Goal: Task Accomplishment & Management: Complete application form

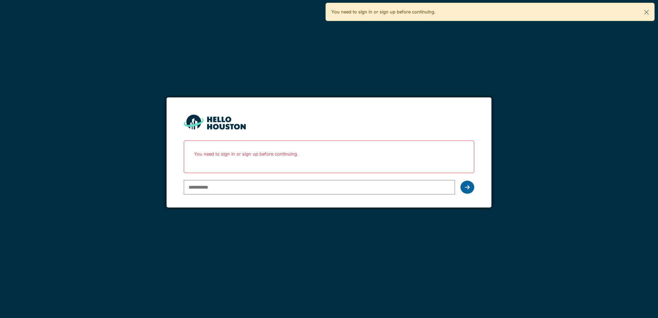
type input "**********"
click at [470, 188] on div at bounding box center [467, 187] width 14 height 13
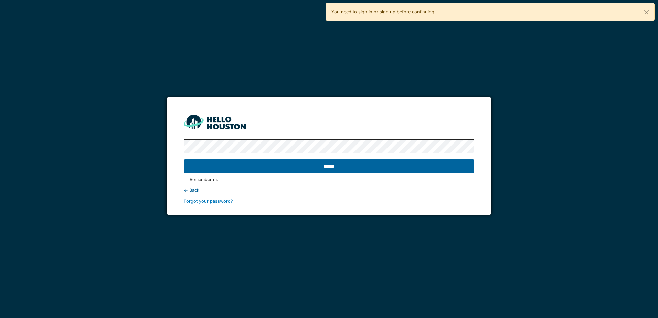
click at [330, 165] on input "******" at bounding box center [329, 166] width 290 height 14
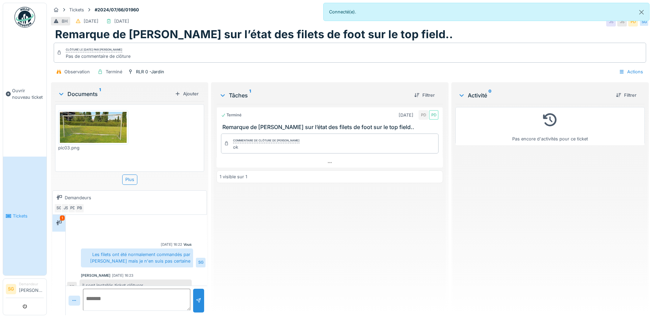
scroll to position [9, 0]
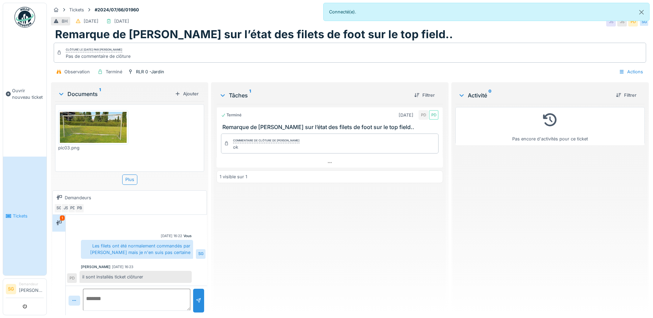
click at [18, 213] on span "Tickets" at bounding box center [28, 216] width 31 height 7
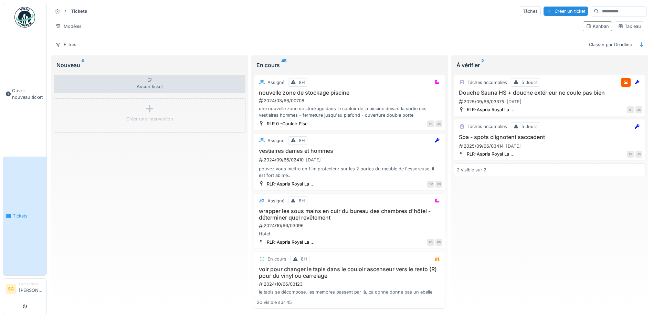
click at [599, 11] on input at bounding box center [622, 12] width 47 height 10
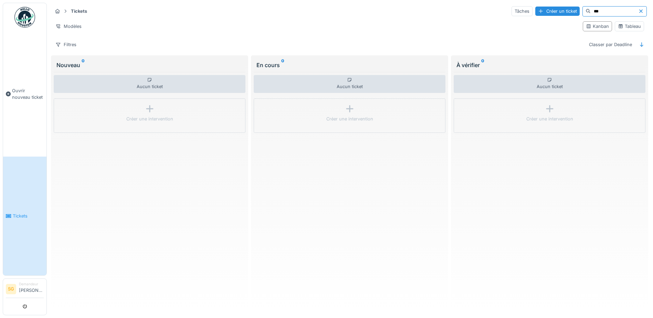
type input "***"
click at [18, 213] on span "Tickets" at bounding box center [28, 216] width 31 height 7
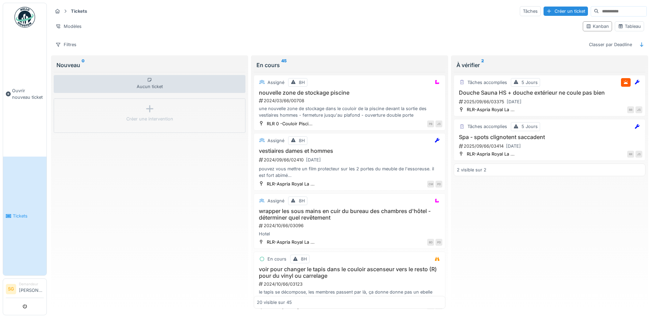
click at [25, 288] on li "Demandeur Sylviane Goyens" at bounding box center [31, 288] width 25 height 15
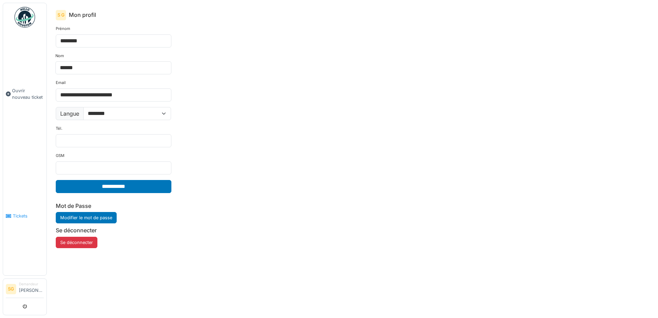
click at [15, 213] on span "Tickets" at bounding box center [28, 216] width 31 height 7
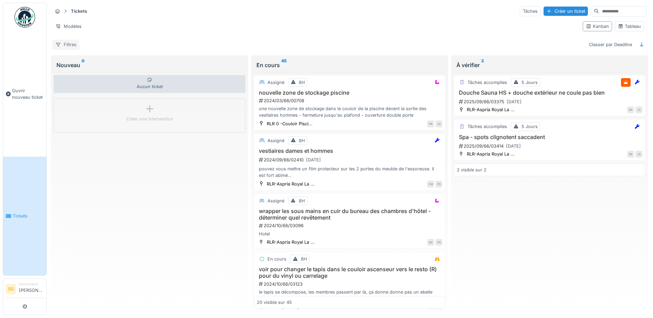
click at [70, 43] on div "Filtres" at bounding box center [65, 45] width 27 height 10
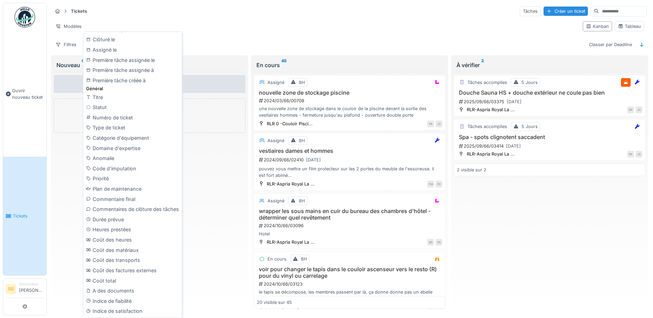
click at [224, 24] on div "Modèles" at bounding box center [314, 26] width 525 height 10
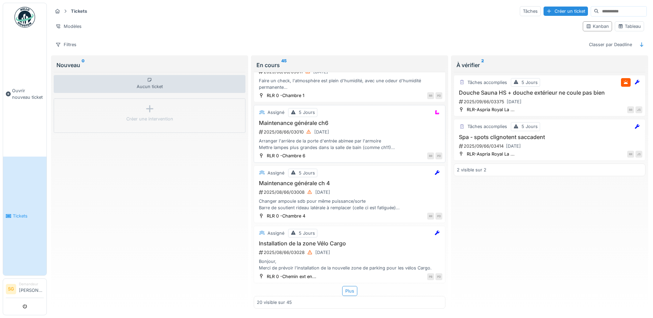
scroll to position [935, 0]
click at [639, 44] on icon at bounding box center [642, 44] width 6 height 4
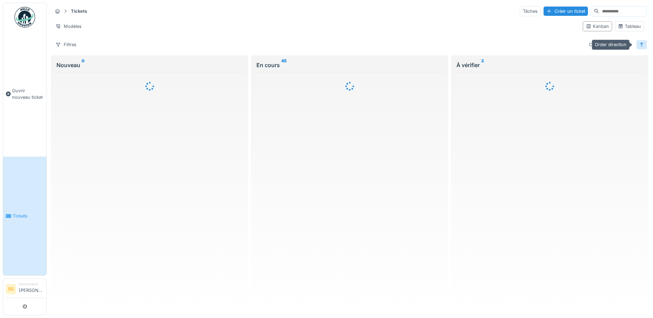
scroll to position [0, 0]
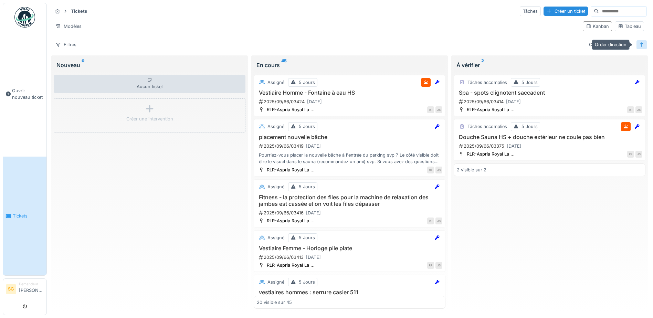
click at [639, 45] on icon at bounding box center [642, 44] width 6 height 4
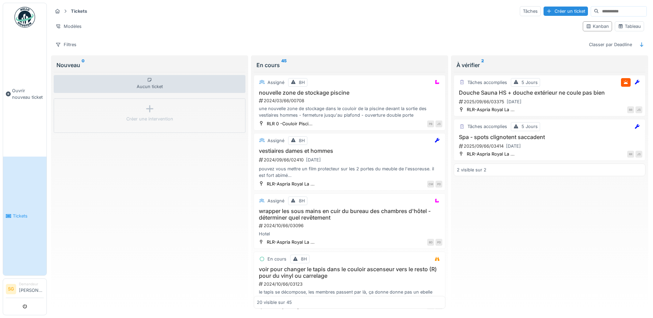
click at [25, 17] on img at bounding box center [24, 17] width 21 height 21
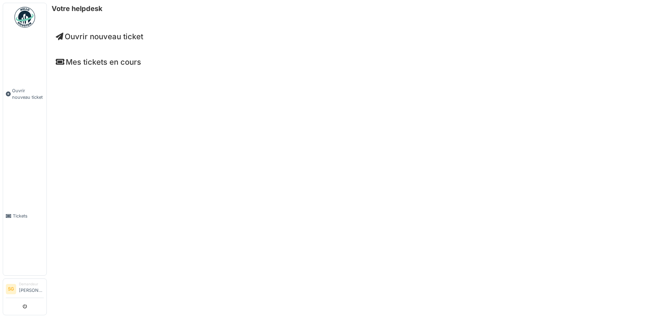
click at [117, 63] on h4 "Mes tickets en cours" at bounding box center [352, 61] width 593 height 9
click at [58, 61] on icon at bounding box center [60, 62] width 9 height 8
click at [95, 63] on h4 "Mes tickets en cours" at bounding box center [352, 61] width 593 height 9
click at [96, 63] on h4 "Mes tickets en cours" at bounding box center [352, 61] width 593 height 9
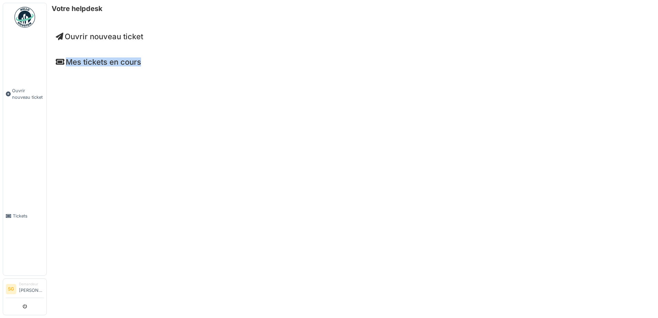
click at [96, 63] on h4 "Mes tickets en cours" at bounding box center [352, 61] width 593 height 9
click at [95, 63] on h4 "Mes tickets en cours" at bounding box center [352, 61] width 593 height 9
click at [100, 64] on h4 "Mes tickets en cours" at bounding box center [352, 61] width 593 height 9
click at [18, 213] on span "Tickets" at bounding box center [28, 216] width 31 height 7
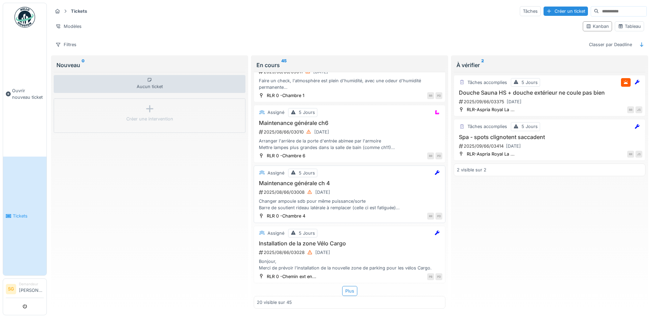
scroll to position [4, 0]
click at [342, 286] on div "Plus" at bounding box center [349, 291] width 15 height 10
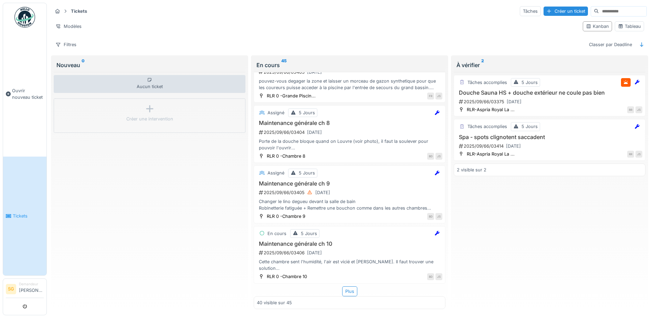
scroll to position [2032, 0]
click at [23, 16] on img at bounding box center [24, 17] width 21 height 21
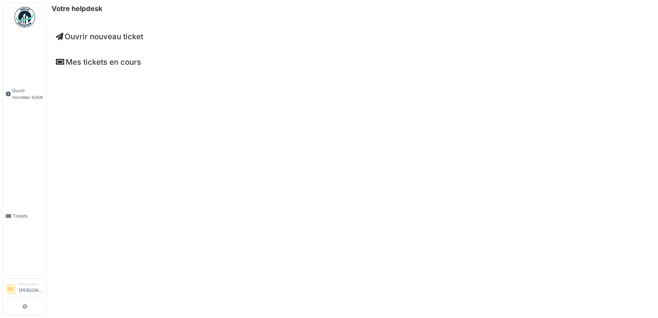
click at [108, 62] on h4 "Mes tickets en cours" at bounding box center [352, 61] width 593 height 9
click at [27, 16] on img at bounding box center [24, 17] width 21 height 21
click at [22, 17] on img at bounding box center [24, 17] width 21 height 21
click at [13, 213] on span "Tickets" at bounding box center [28, 216] width 31 height 7
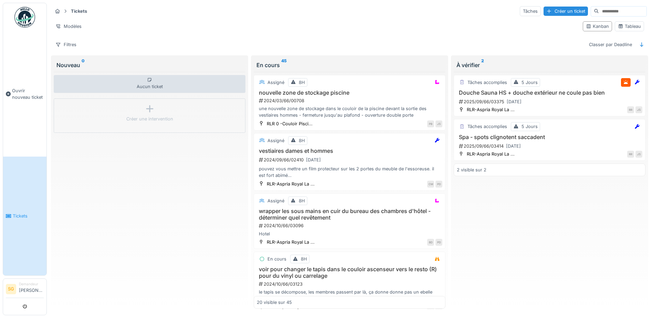
click at [599, 11] on input at bounding box center [622, 12] width 47 height 10
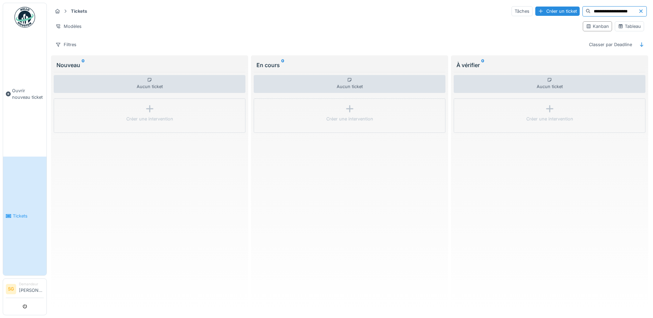
type input "**********"
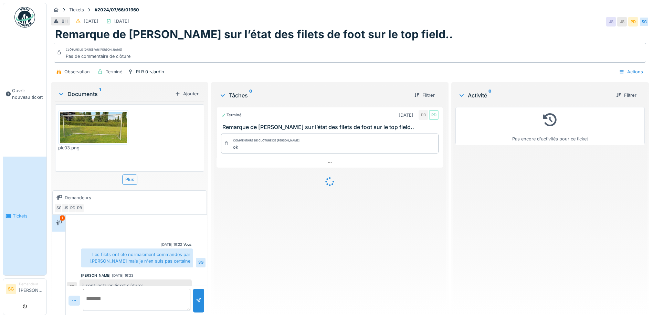
scroll to position [9, 0]
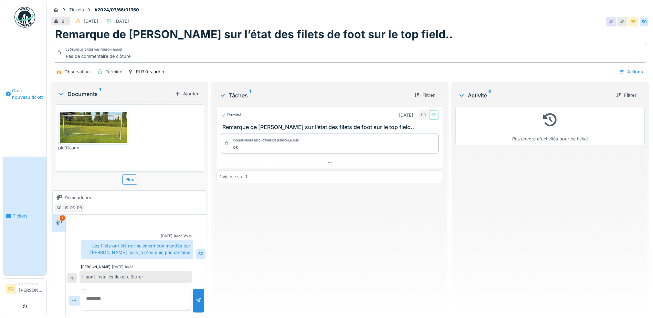
click at [19, 94] on span "Ouvrir nouveau ticket" at bounding box center [28, 93] width 32 height 13
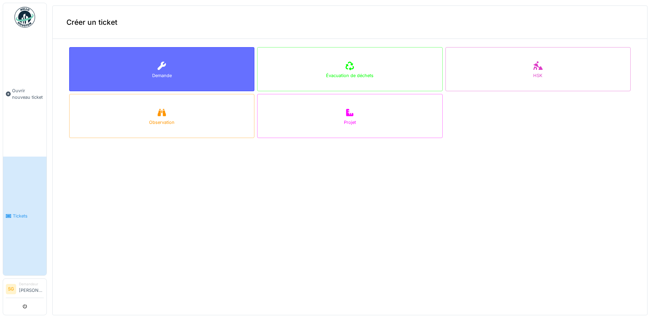
click at [158, 68] on icon at bounding box center [162, 66] width 8 height 8
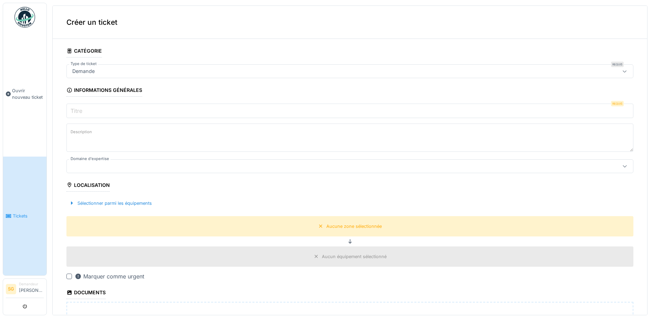
click at [96, 109] on input "Titre" at bounding box center [349, 111] width 567 height 14
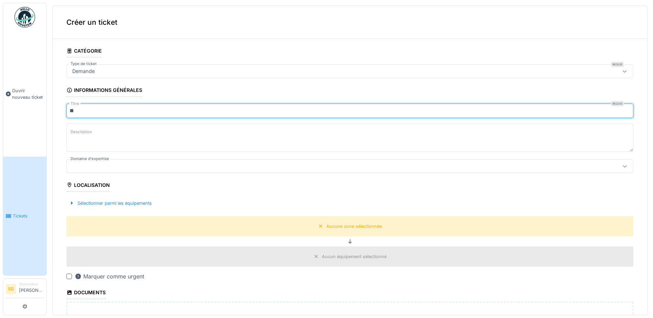
type input "*"
click at [114, 109] on input "**********" at bounding box center [349, 111] width 567 height 14
type input "**********"
click at [88, 134] on label "Description" at bounding box center [81, 132] width 24 height 9
click at [88, 134] on textarea "Description" at bounding box center [349, 138] width 567 height 28
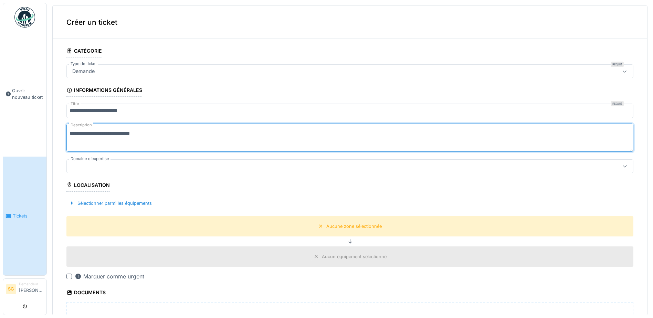
click at [97, 131] on textarea "**********" at bounding box center [349, 138] width 567 height 28
type textarea "**********"
click at [99, 164] on div at bounding box center [318, 166] width 499 height 8
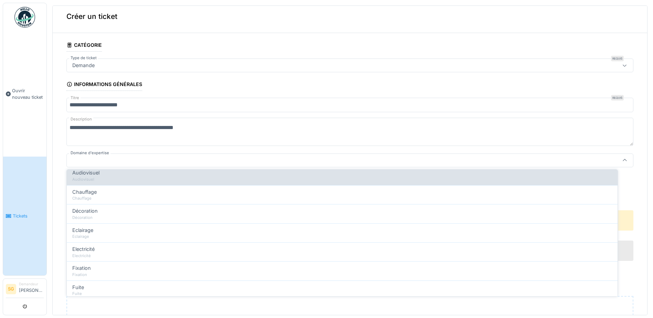
scroll to position [69, 0]
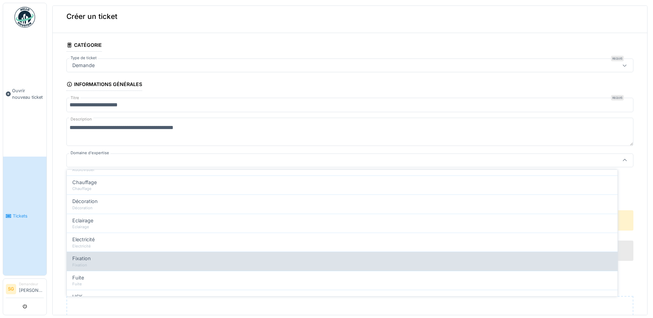
click at [87, 257] on span "Fixation" at bounding box center [81, 259] width 19 height 8
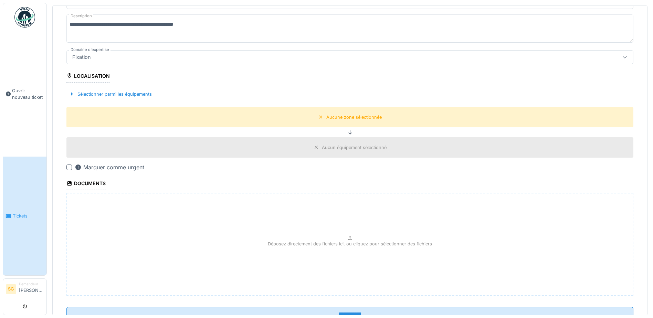
scroll to position [6, 0]
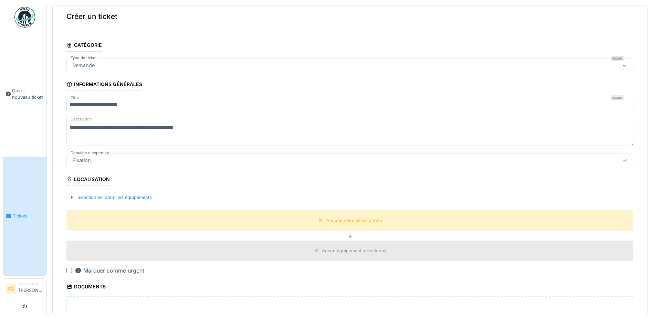
click at [622, 159] on icon at bounding box center [624, 160] width 4 height 2
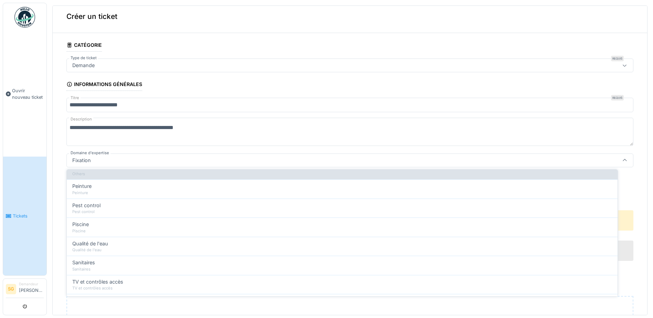
scroll to position [162, 0]
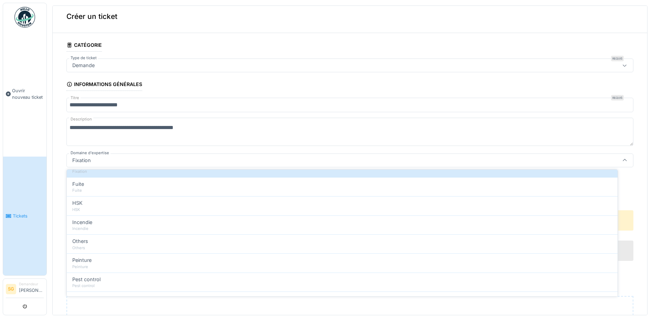
click at [81, 242] on span "Others" at bounding box center [80, 241] width 16 height 8
type input "***"
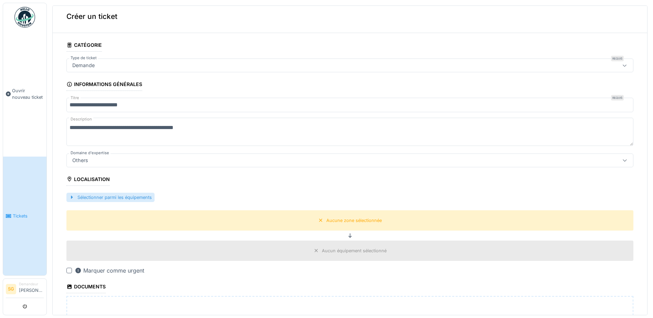
click at [75, 196] on div "Sélectionner parmi les équipements" at bounding box center [110, 197] width 88 height 9
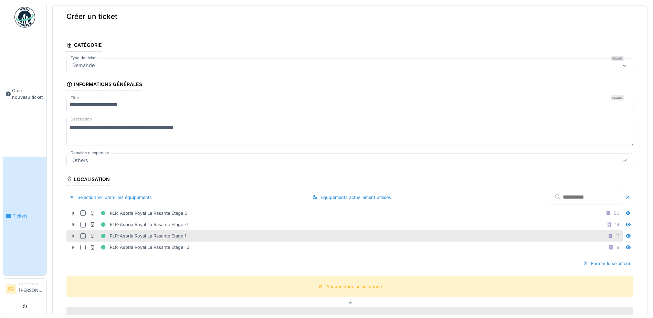
click at [74, 234] on icon at bounding box center [74, 236] width 6 height 4
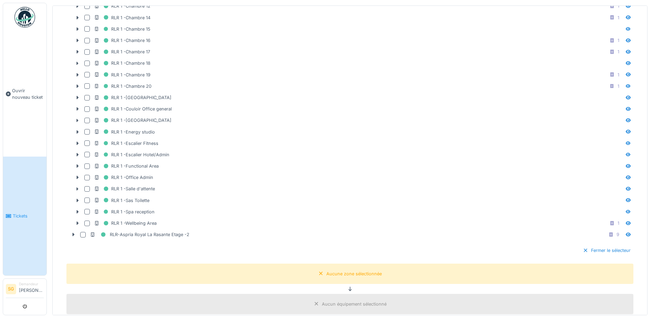
scroll to position [247, 0]
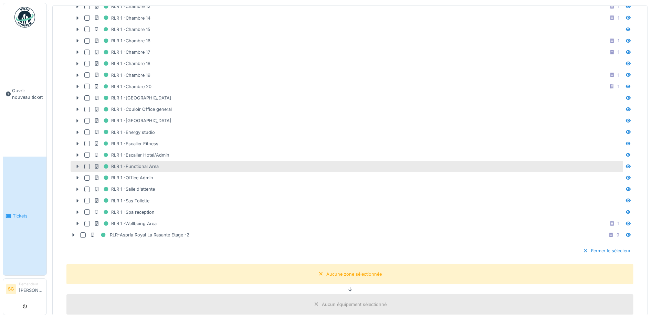
click at [78, 165] on icon at bounding box center [78, 166] width 2 height 3
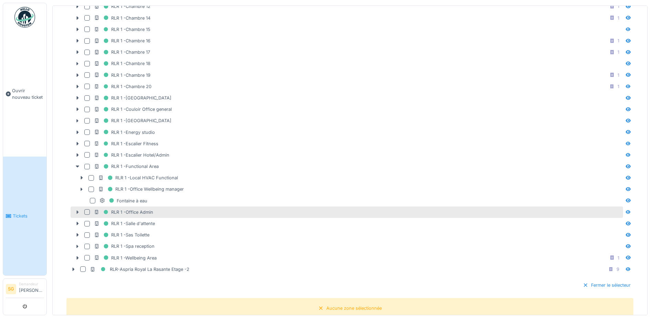
click at [78, 210] on icon at bounding box center [78, 212] width 6 height 4
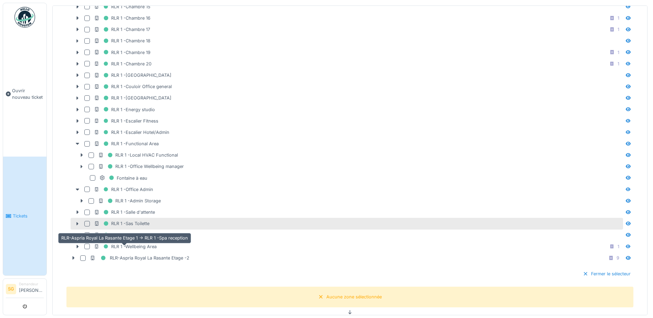
scroll to position [281, 0]
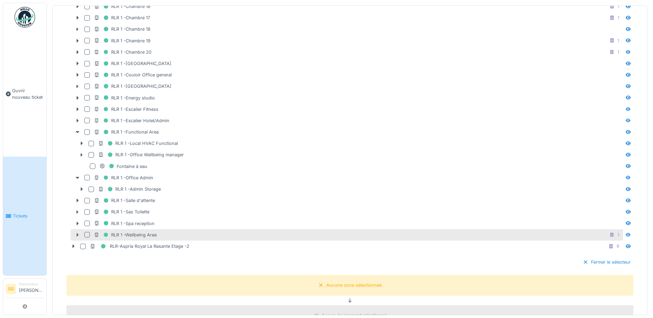
click at [78, 231] on div at bounding box center [77, 234] width 11 height 7
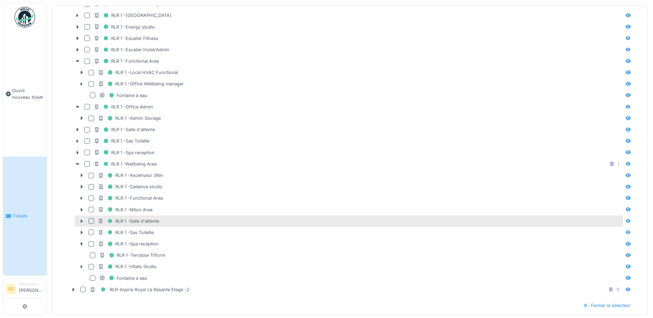
scroll to position [384, 0]
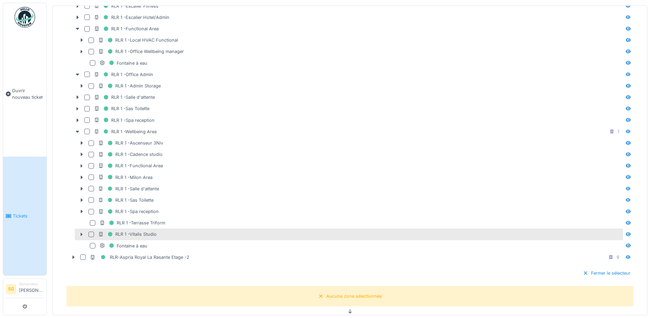
click at [90, 232] on div at bounding box center [91, 235] width 6 height 6
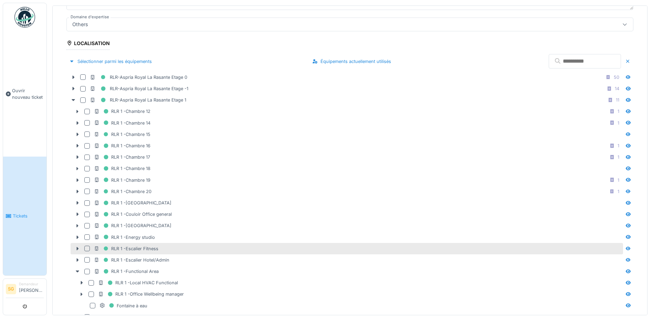
scroll to position [0, 0]
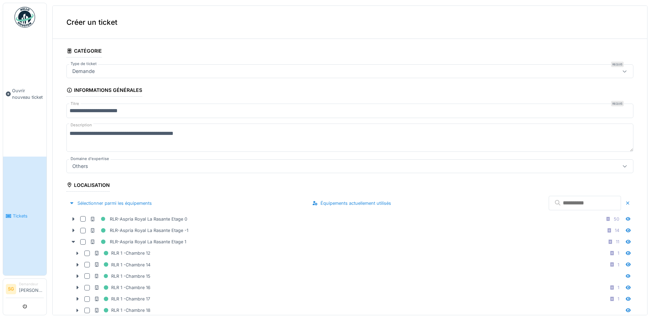
click at [200, 130] on textarea "**********" at bounding box center [349, 138] width 567 height 28
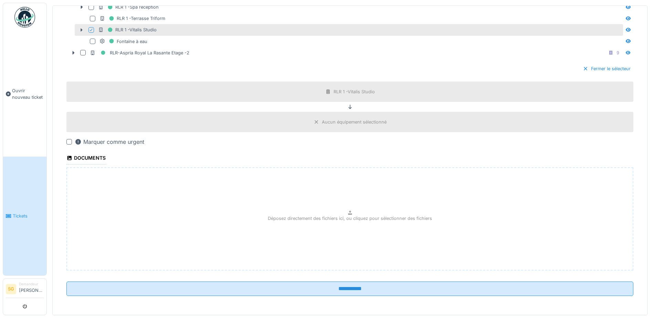
scroll to position [589, 0]
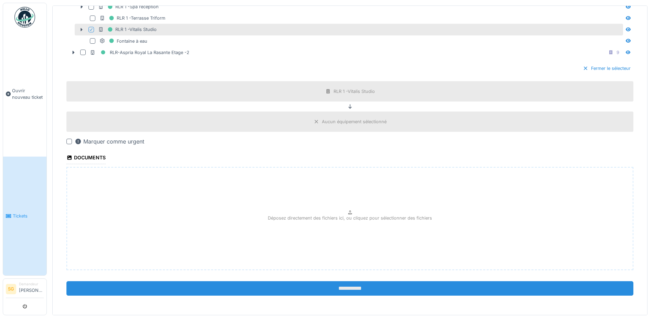
type textarea "**********"
drag, startPoint x: 342, startPoint y: 286, endPoint x: 337, endPoint y: 285, distance: 5.3
click at [342, 286] on input "**********" at bounding box center [349, 288] width 567 height 14
